Goal: Task Accomplishment & Management: Manage account settings

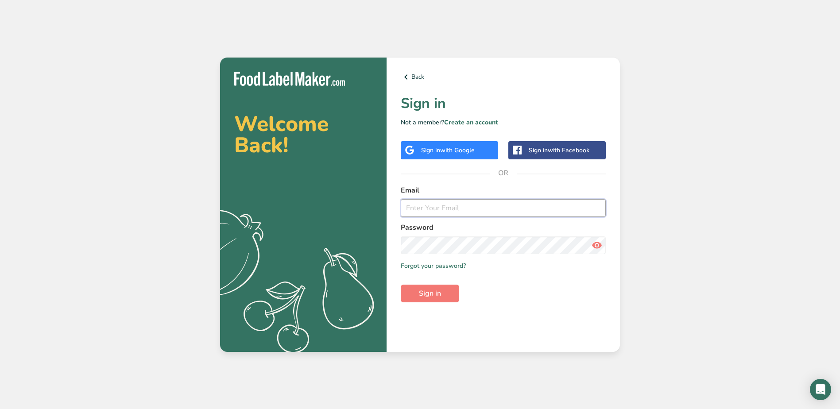
click at [456, 213] on input "email" at bounding box center [503, 208] width 205 height 18
type input "[EMAIL_ADDRESS][DOMAIN_NAME]"
click at [401, 285] on button "Sign in" at bounding box center [430, 294] width 58 height 18
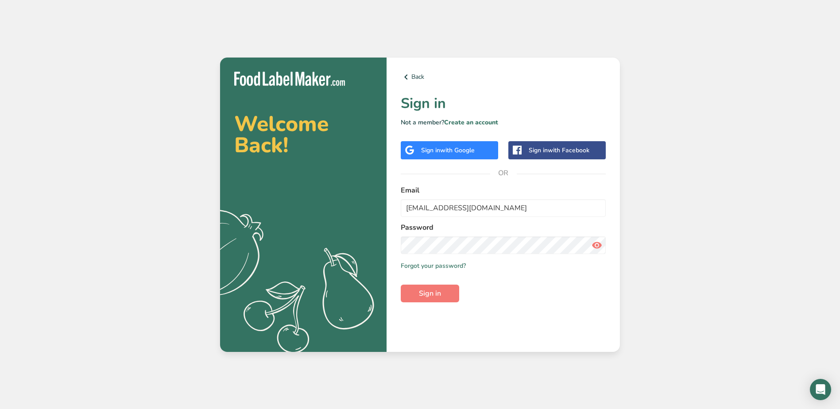
click at [720, 113] on div "Welcome Back! .a{fill:#f5f3ed;} Back Sign in Not a member? Create an account Si…" at bounding box center [420, 204] width 840 height 409
click at [395, 274] on div "Back Sign in Not a member? Create an account Sign in with Google Sign in with F…" at bounding box center [503, 205] width 233 height 294
click at [401, 285] on button "Sign in" at bounding box center [430, 294] width 58 height 18
drag, startPoint x: 508, startPoint y: 211, endPoint x: 356, endPoint y: 215, distance: 152.4
click at [356, 215] on section "Welcome Back! .a{fill:#f5f3ed;} Back Sign in Not a member? Create an account Si…" at bounding box center [420, 205] width 400 height 294
